Goal: Task Accomplishment & Management: Manage account settings

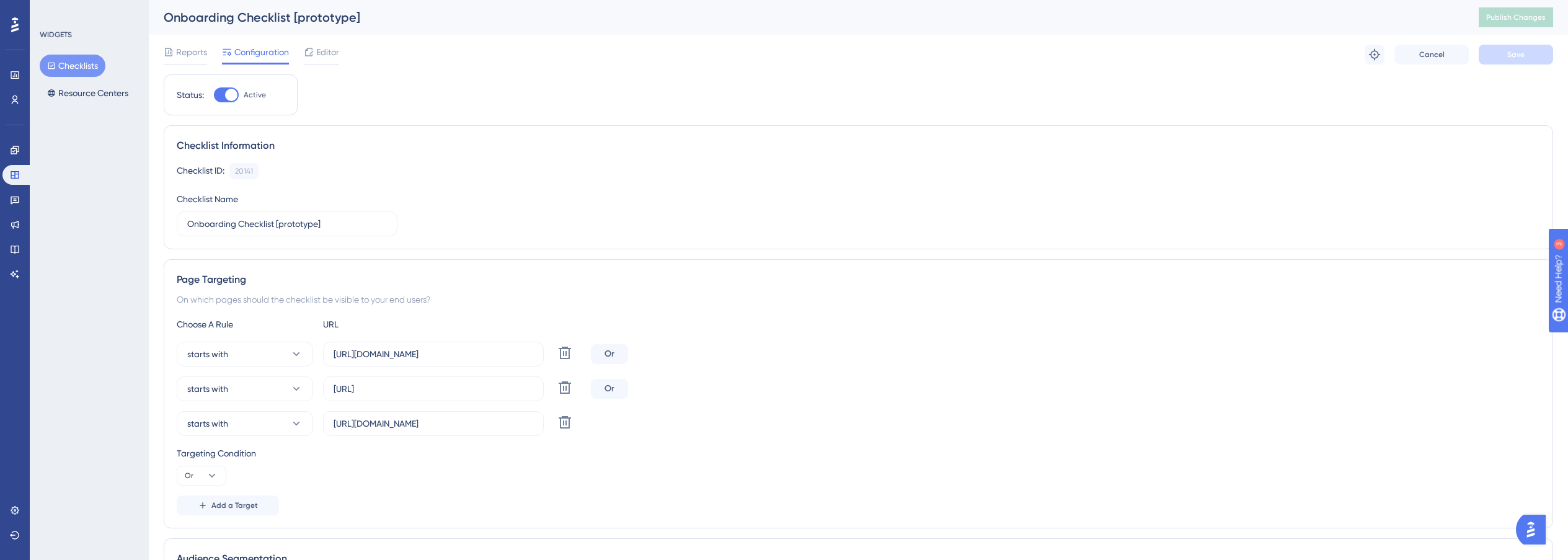
click at [25, 143] on div "Engagement" at bounding box center [15, 150] width 25 height 20
click at [20, 148] on link at bounding box center [15, 150] width 25 height 20
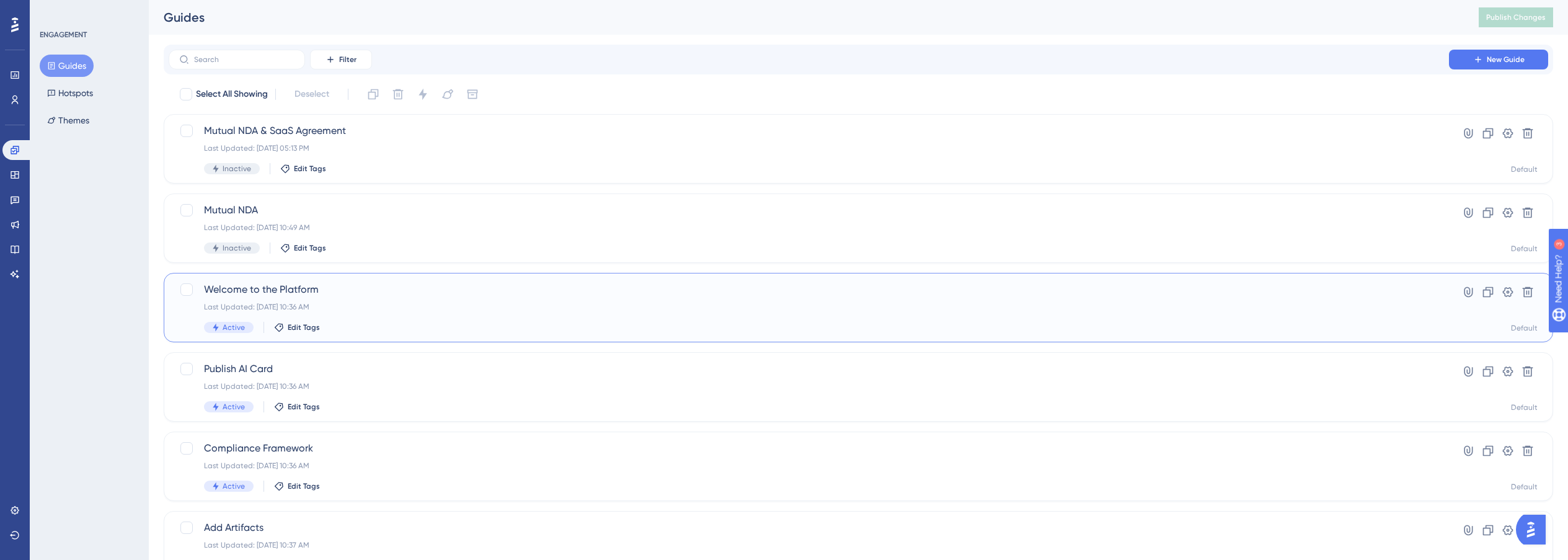
click at [468, 292] on span "Welcome to the Platform" at bounding box center [809, 289] width 1210 height 15
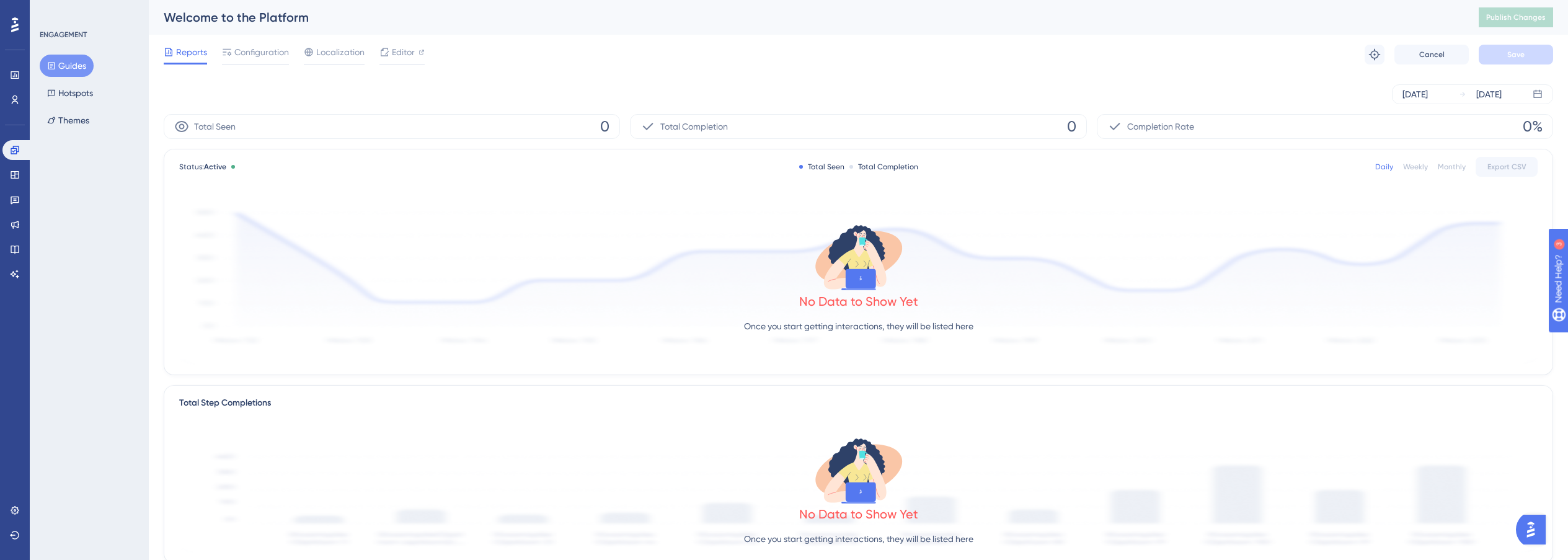
click at [271, 43] on div "Reports Configuration Localization Editor Troubleshoot Cancel Save" at bounding box center [858, 55] width 1389 height 40
click at [270, 49] on span "Configuration" at bounding box center [262, 51] width 55 height 15
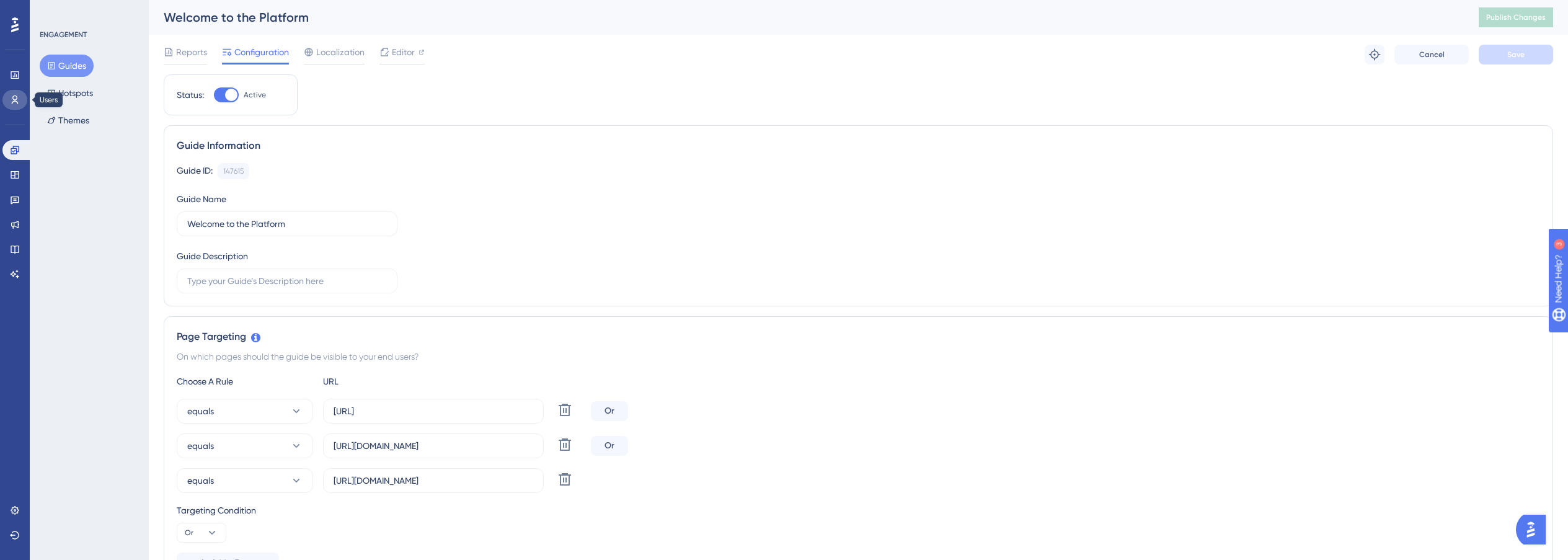
click at [11, 102] on icon at bounding box center [15, 100] width 10 height 10
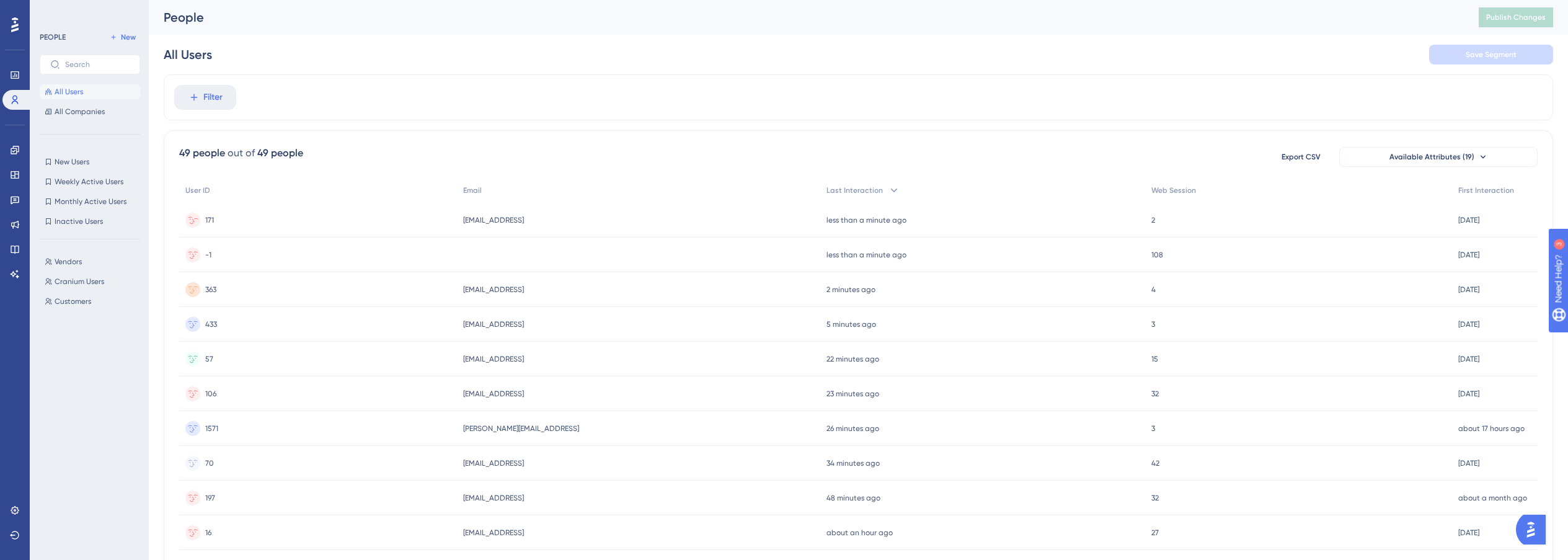
click at [488, 216] on span "[EMAIL_ADDRESS]" at bounding box center [493, 220] width 61 height 10
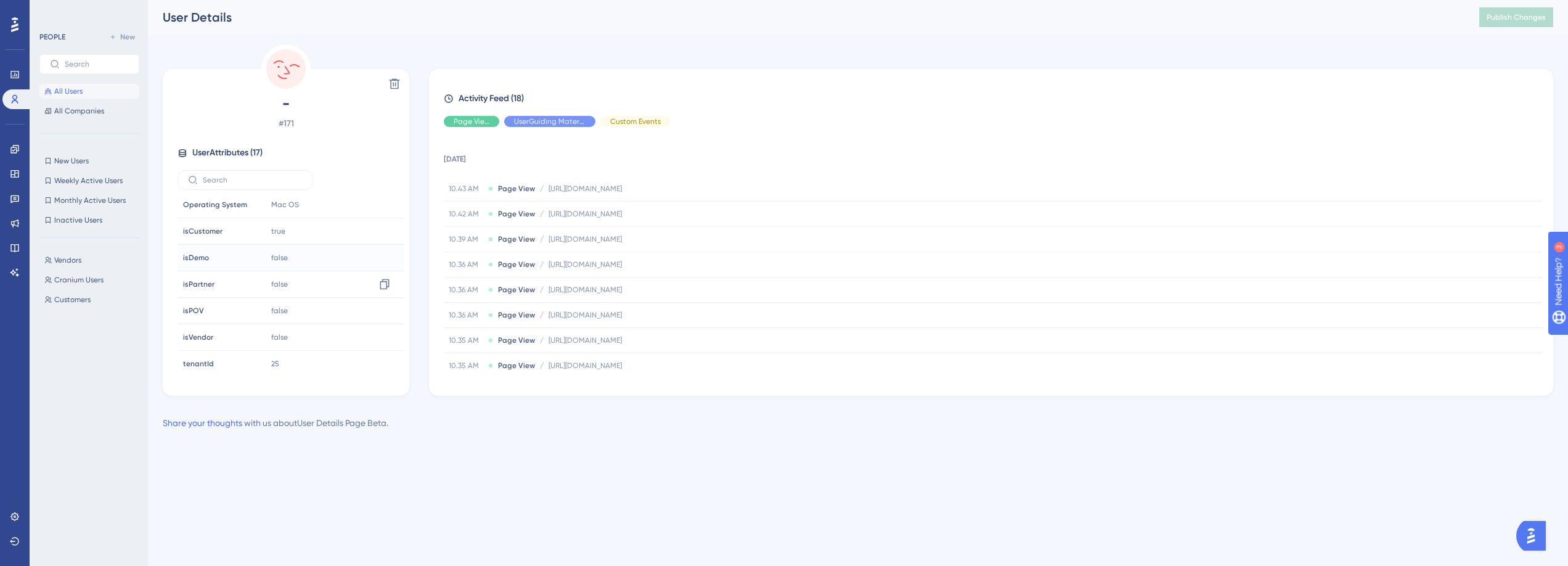
scroll to position [238, 0]
click at [331, 317] on div "false Copy false" at bounding box center [332, 314] width 133 height 25
click at [274, 309] on span "false" at bounding box center [279, 315] width 16 height 10
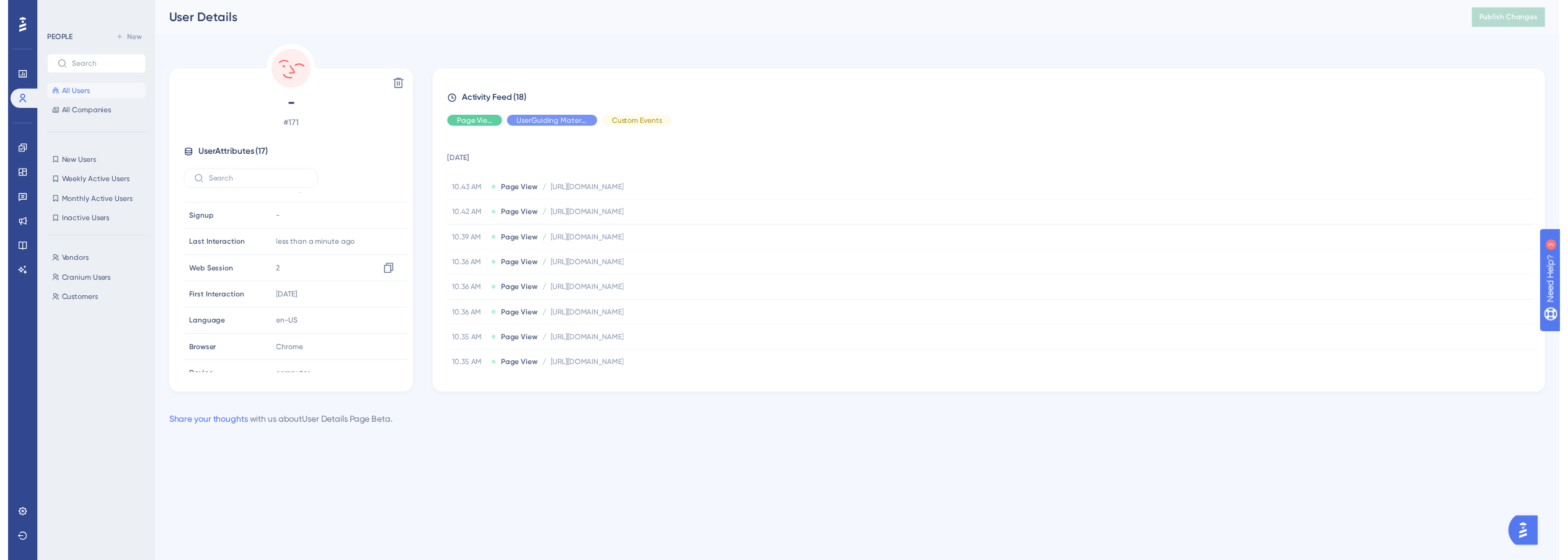
scroll to position [0, 0]
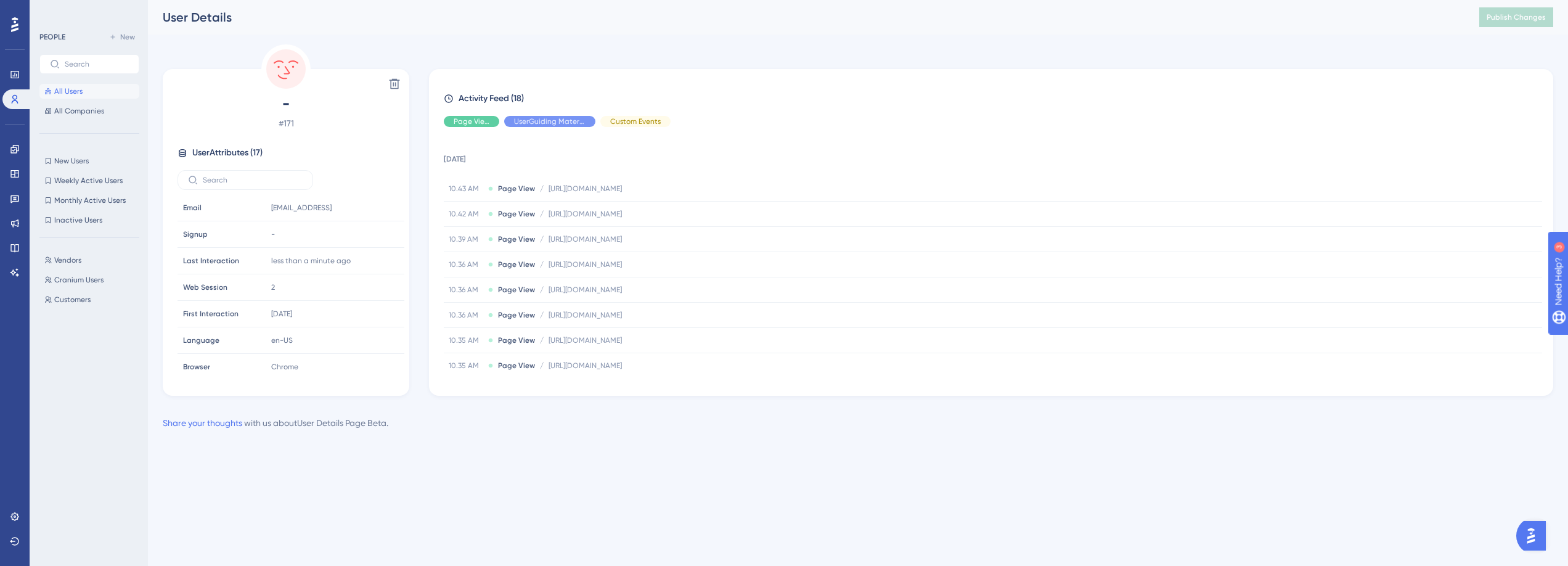
click at [89, 90] on button "All Users" at bounding box center [89, 91] width 100 height 14
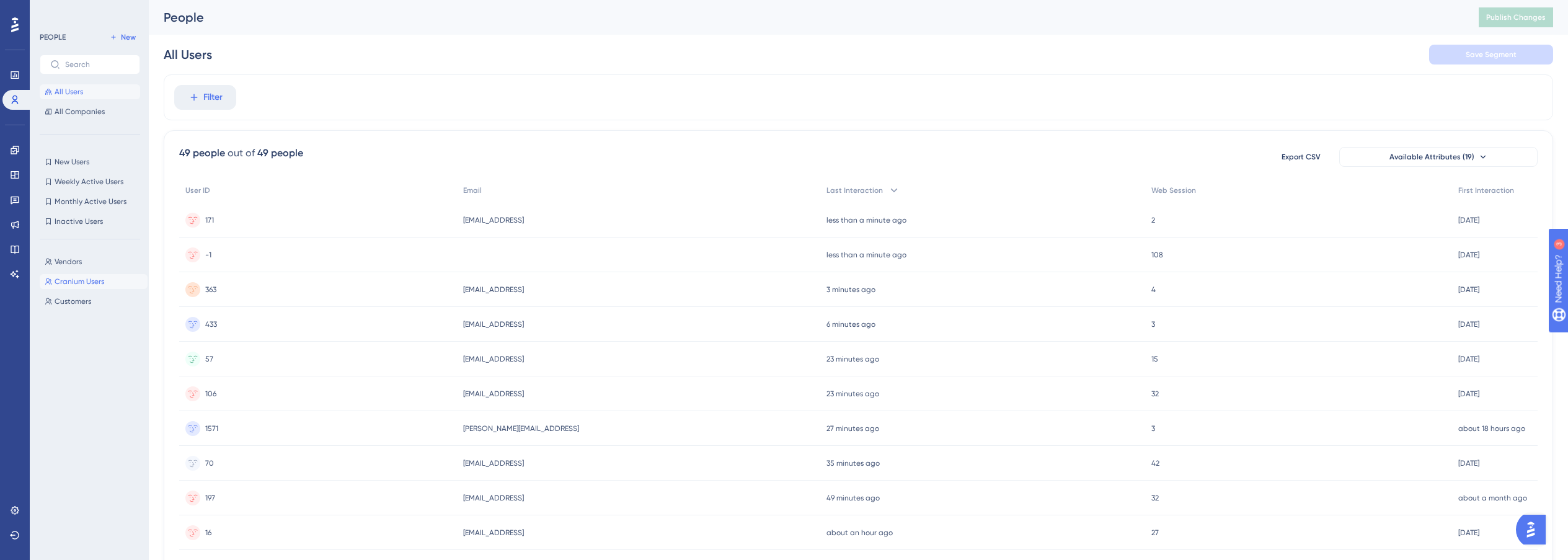
click at [80, 287] on button "Cranium Users Cranium Users" at bounding box center [94, 281] width 108 height 15
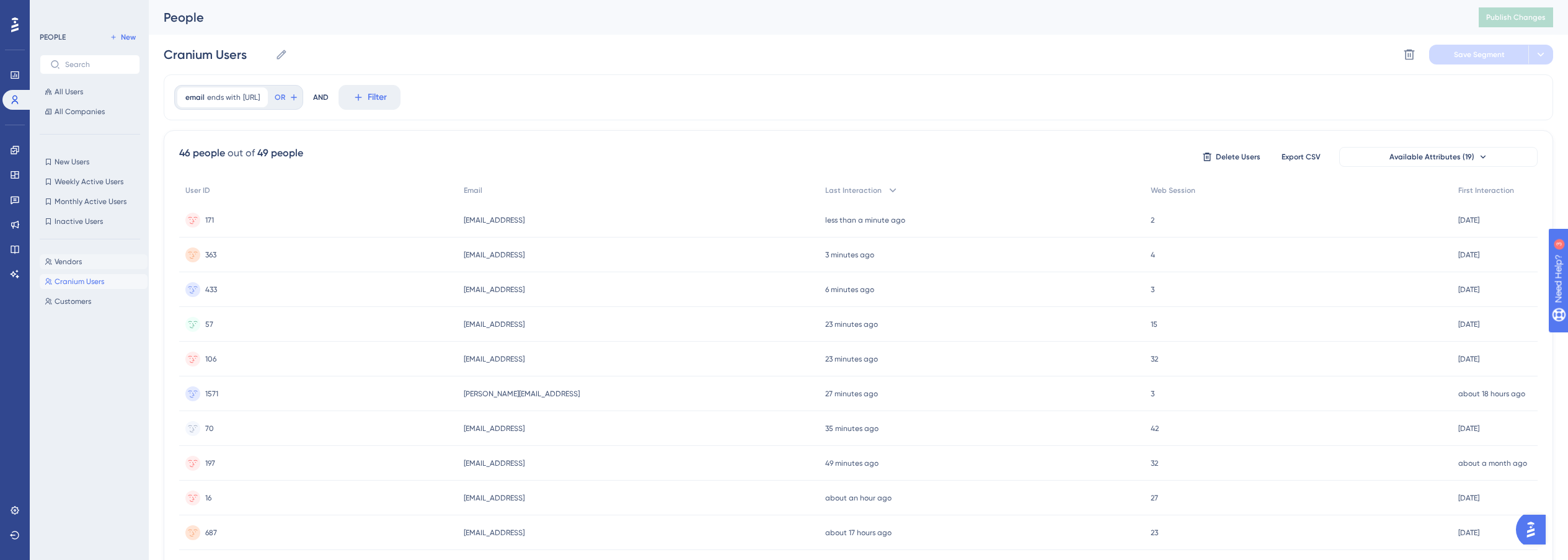
click at [94, 268] on button "Vendors Vendors" at bounding box center [94, 261] width 108 height 15
type input "Vendors"
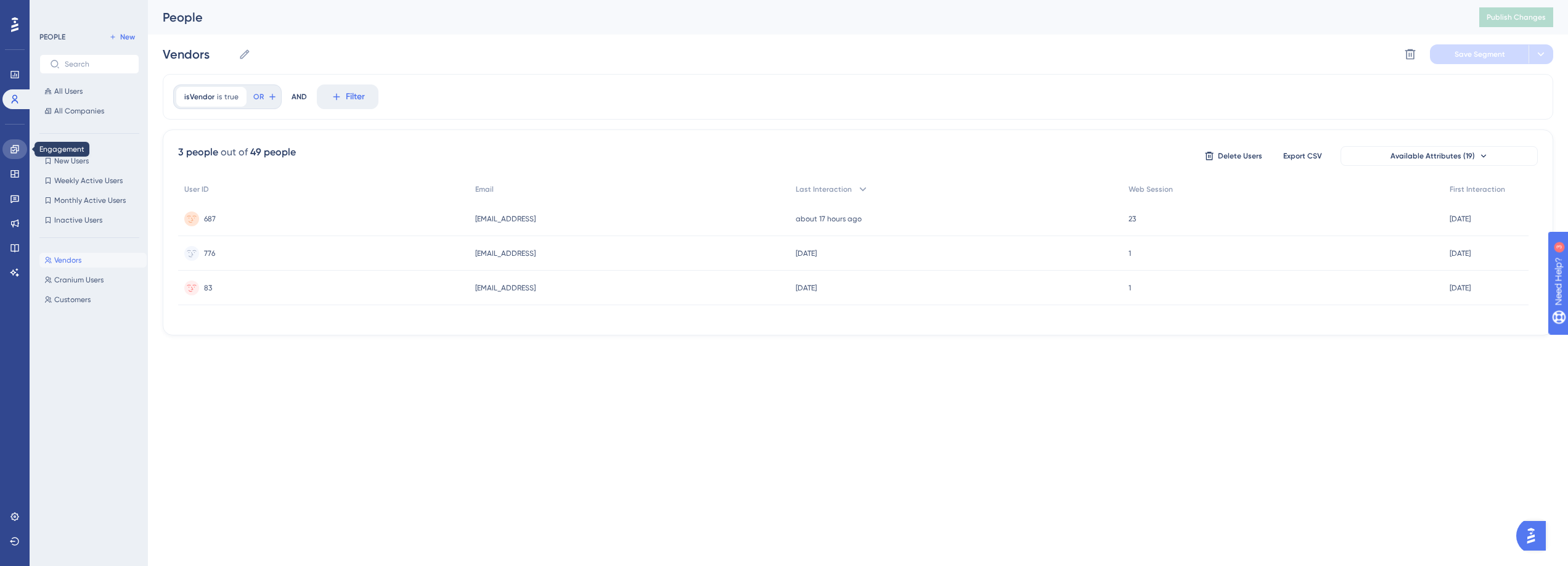
click at [20, 155] on link at bounding box center [14, 149] width 25 height 20
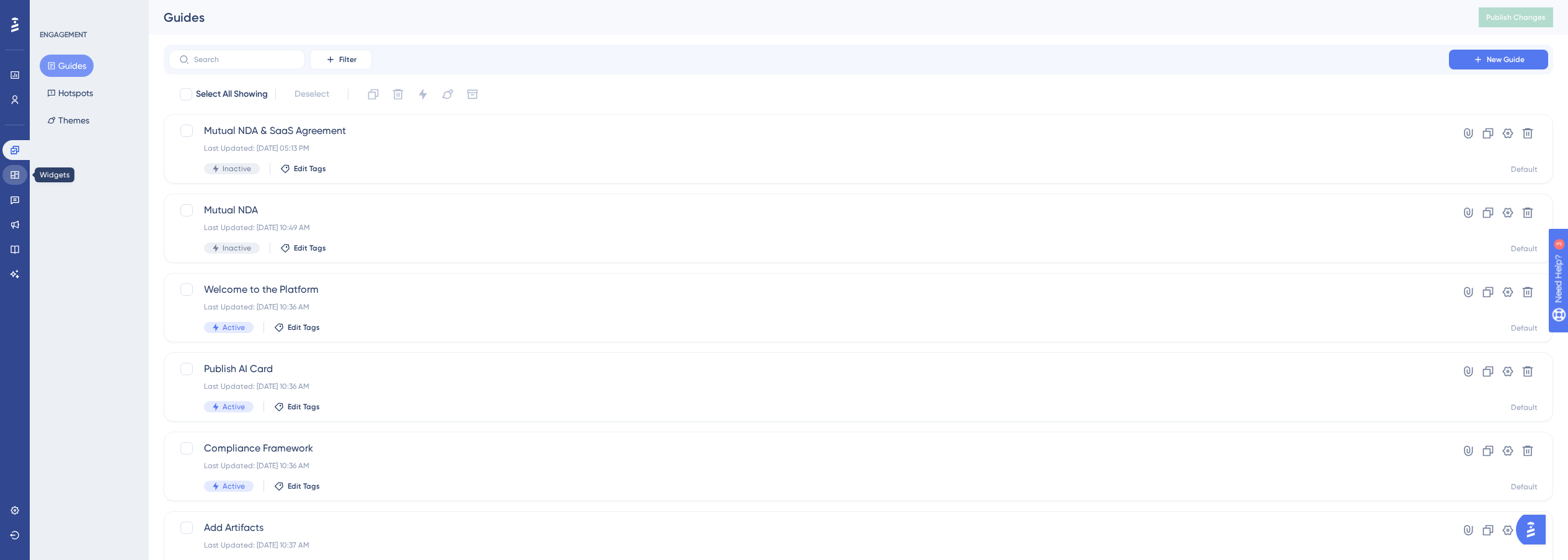
click at [24, 175] on link at bounding box center [15, 174] width 25 height 20
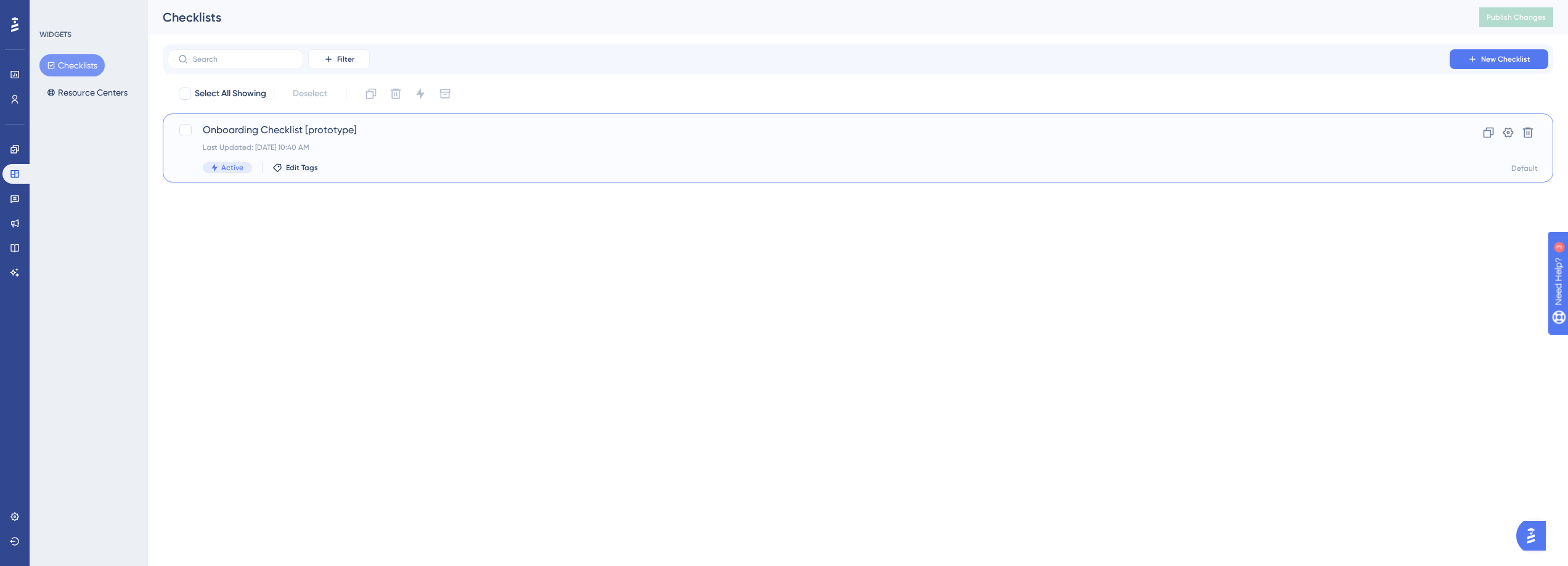
click at [317, 142] on div "Last Updated: [DATE] 10:40 AM" at bounding box center [809, 147] width 1211 height 10
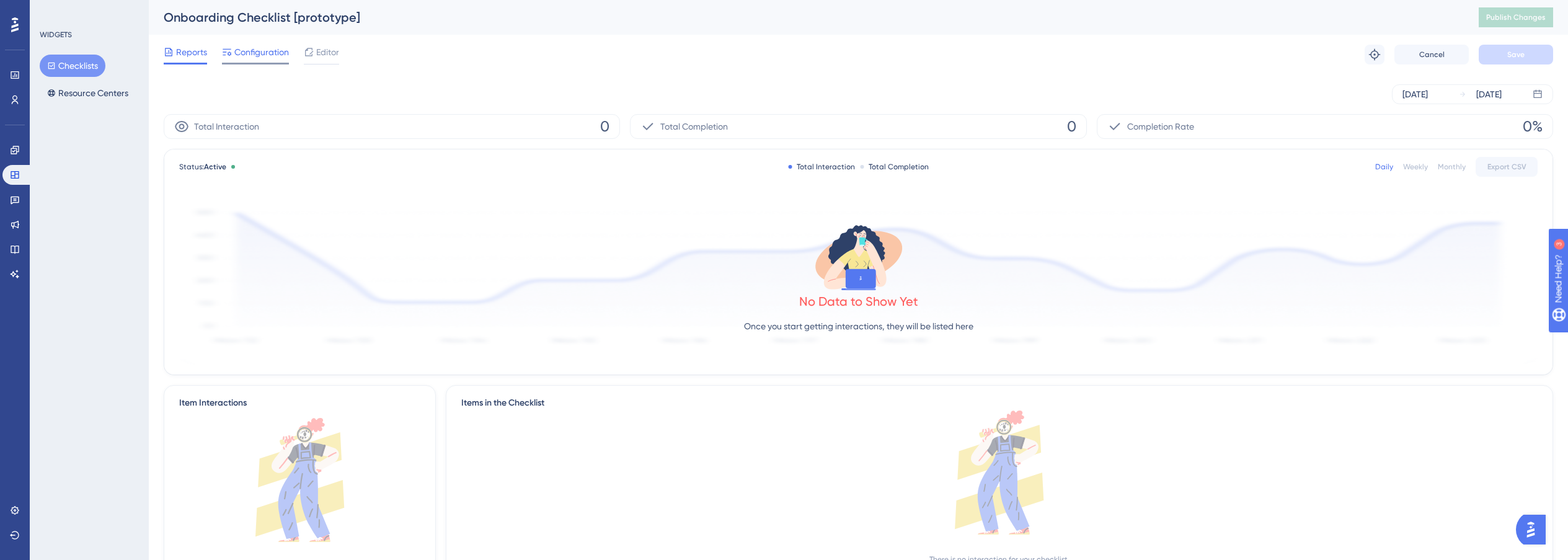
click at [237, 46] on span "Configuration" at bounding box center [262, 51] width 55 height 15
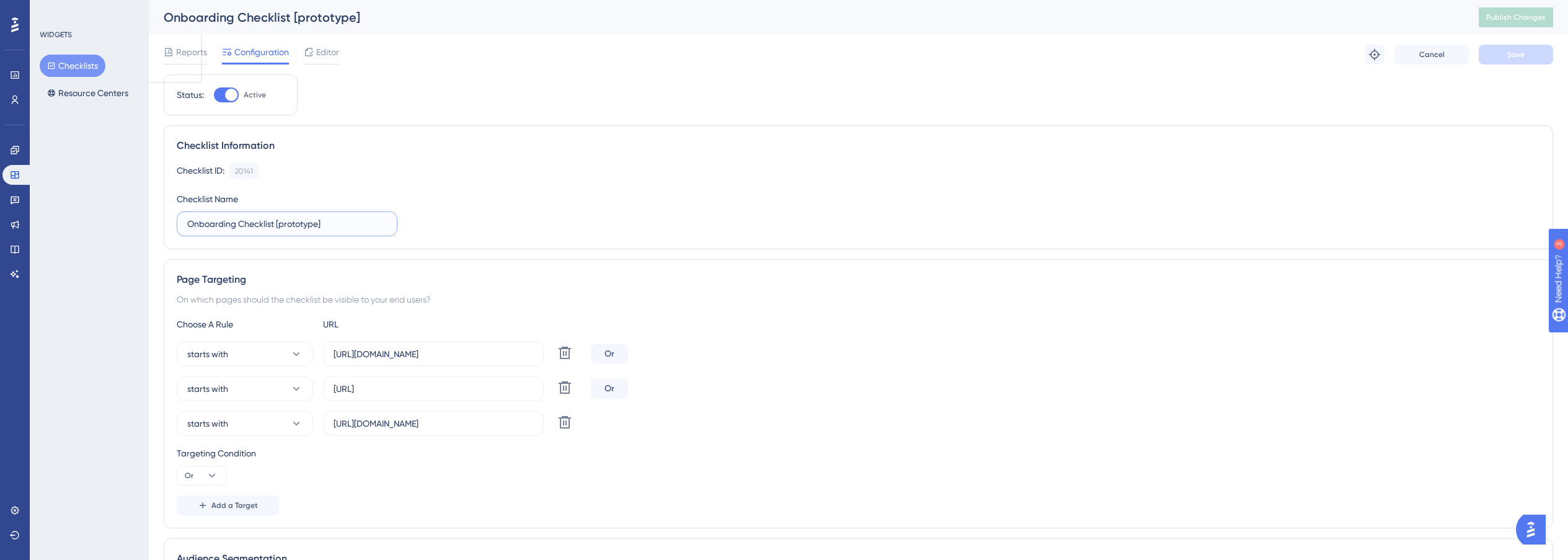
drag, startPoint x: 325, startPoint y: 223, endPoint x: 275, endPoint y: 223, distance: 50.0
click at [275, 223] on input "Onboarding Checklist [prototype]" at bounding box center [287, 224] width 200 height 14
type input "Onboarding Checklist"
click at [1530, 50] on button "Save" at bounding box center [1515, 54] width 74 height 20
click at [190, 63] on div at bounding box center [185, 63] width 43 height 2
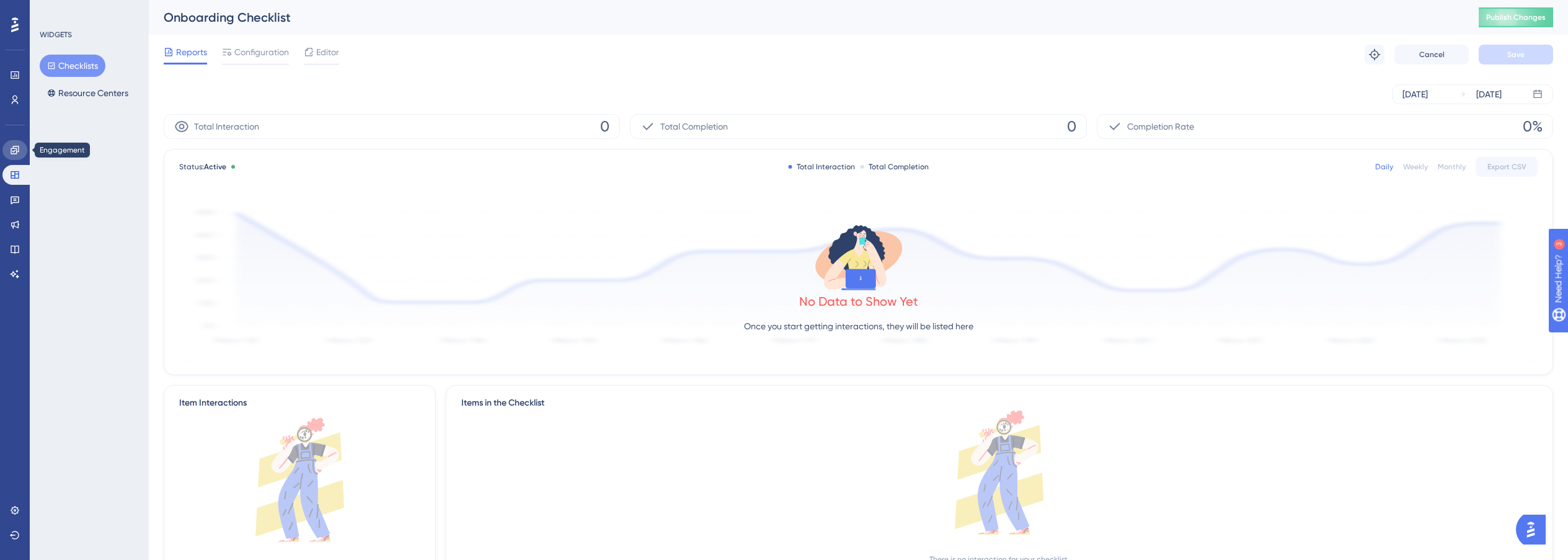
click at [20, 153] on link at bounding box center [15, 150] width 25 height 20
